Goal: Task Accomplishment & Management: Manage account settings

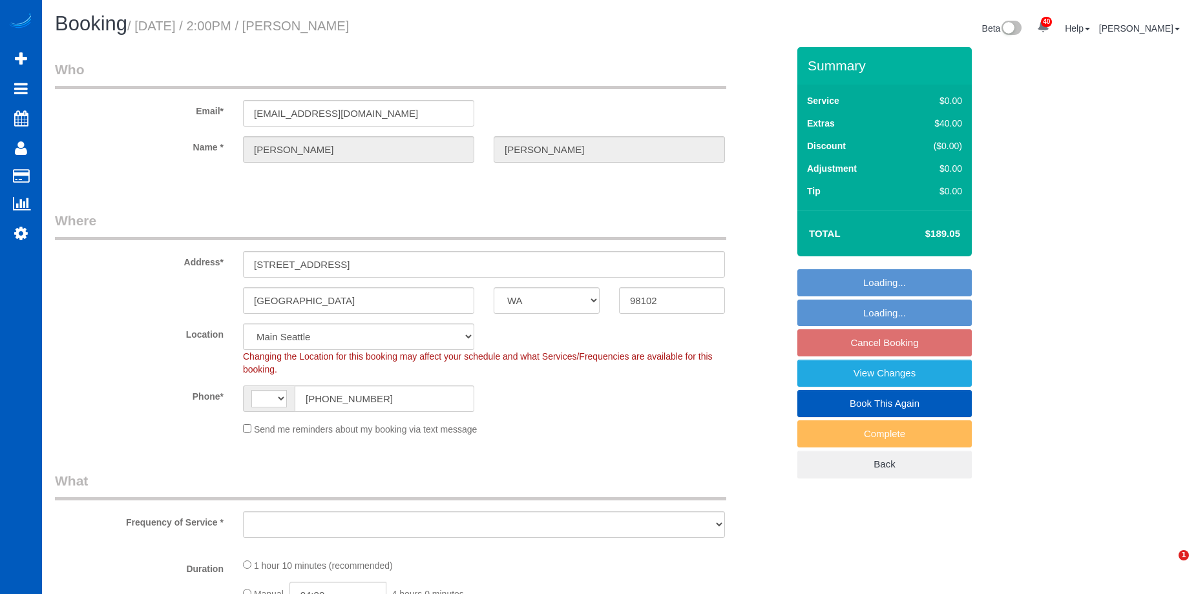
select select "WA"
select select "string:[GEOGRAPHIC_DATA]"
select select "spot3"
select select "object:1154"
select select "199"
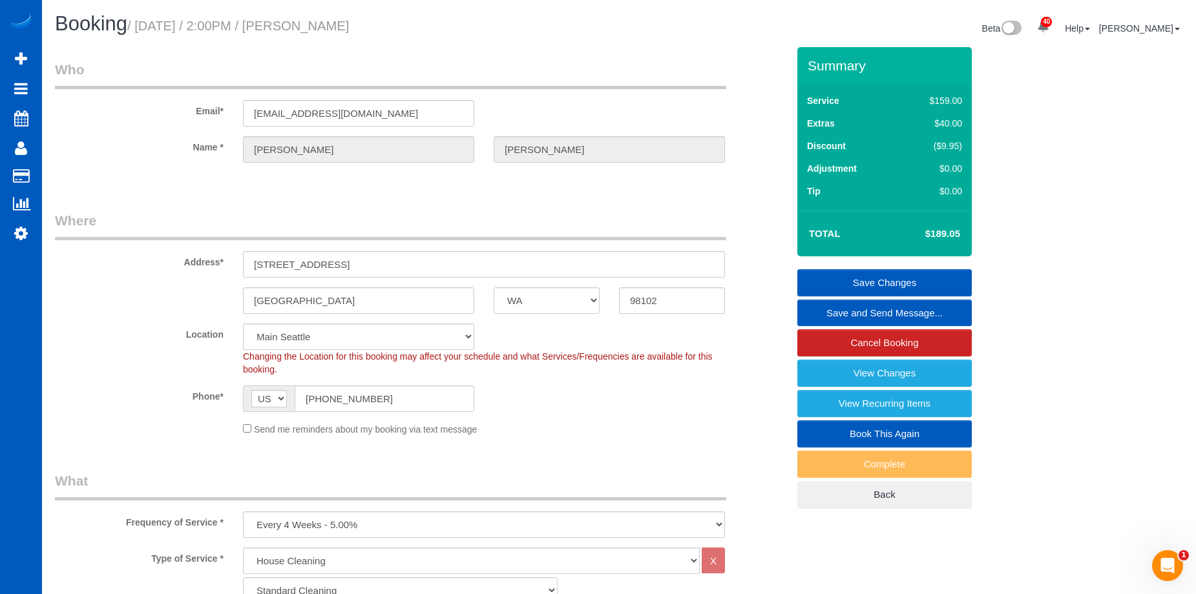
drag, startPoint x: 307, startPoint y: 24, endPoint x: 481, endPoint y: 25, distance: 174.5
click at [481, 25] on h1 "Booking / [DATE] / 2:00PM / [PERSON_NAME]" at bounding box center [332, 24] width 554 height 22
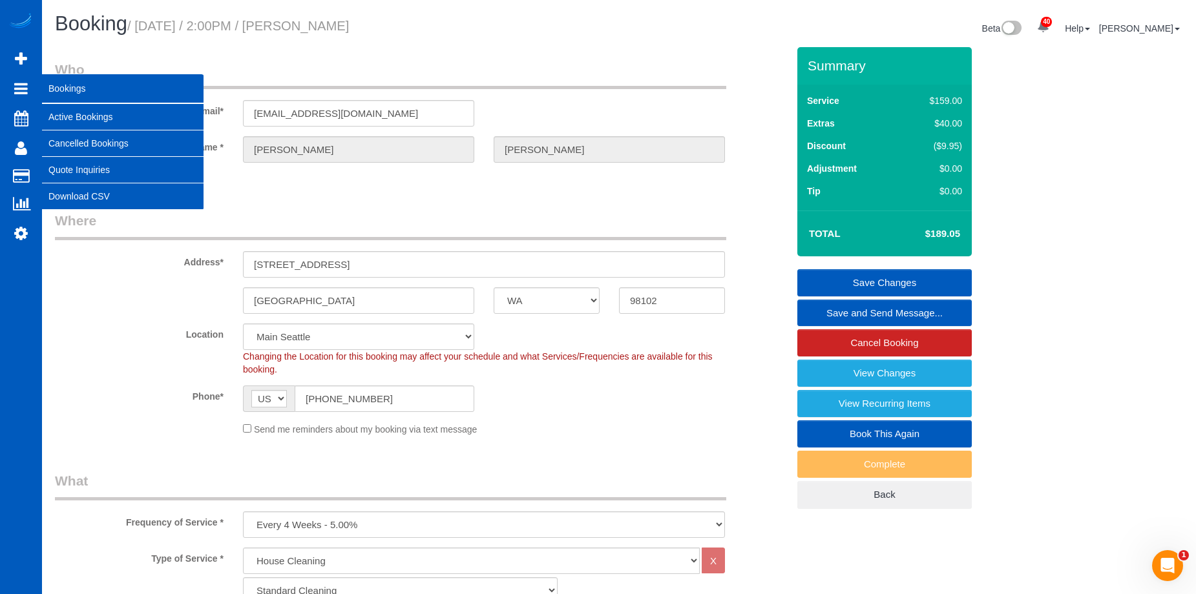
copy small "[PERSON_NAME]"
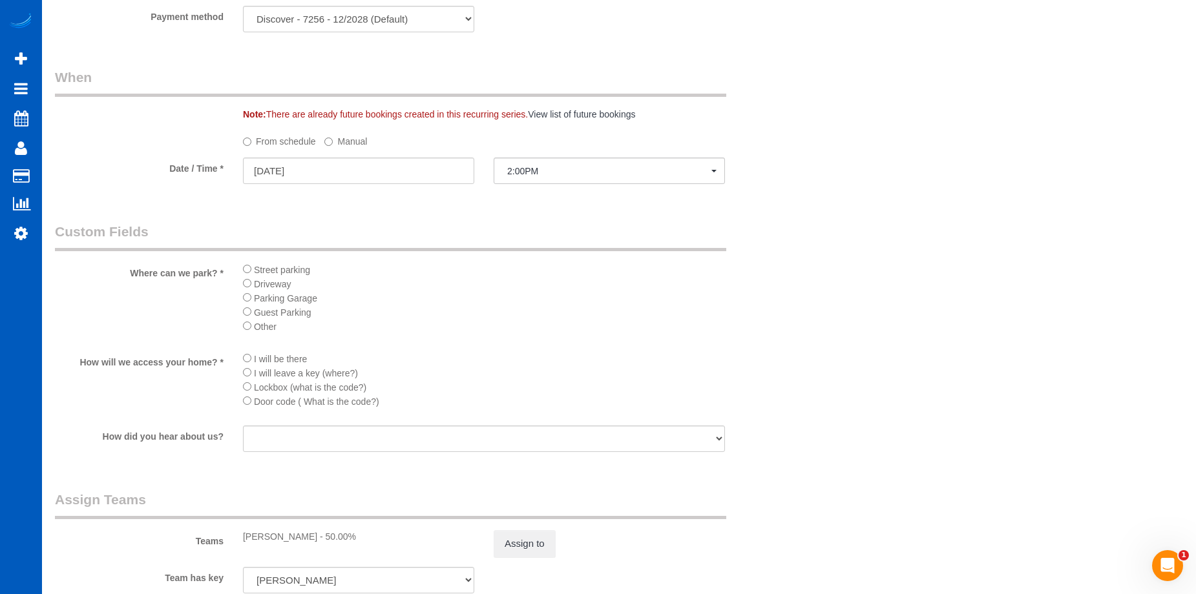
scroll to position [1422, 0]
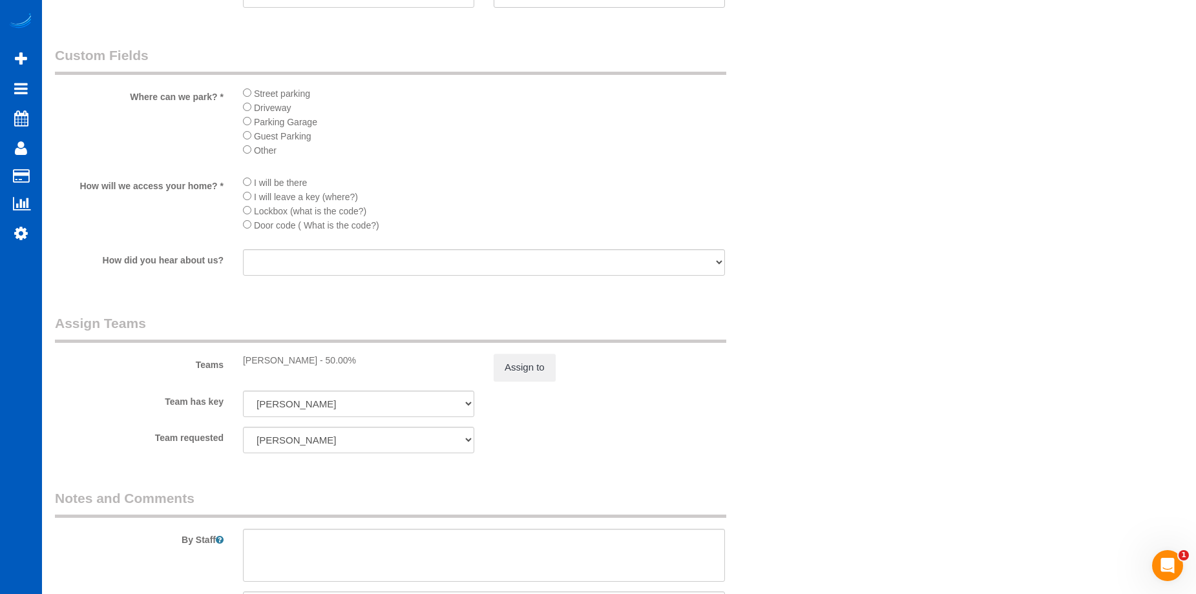
drag, startPoint x: 243, startPoint y: 360, endPoint x: 297, endPoint y: 357, distance: 54.3
click at [297, 357] on div "[PERSON_NAME] - 50.00%" at bounding box center [358, 360] width 231 height 13
copy div "[PERSON_NAME]"
